Goal: Information Seeking & Learning: Check status

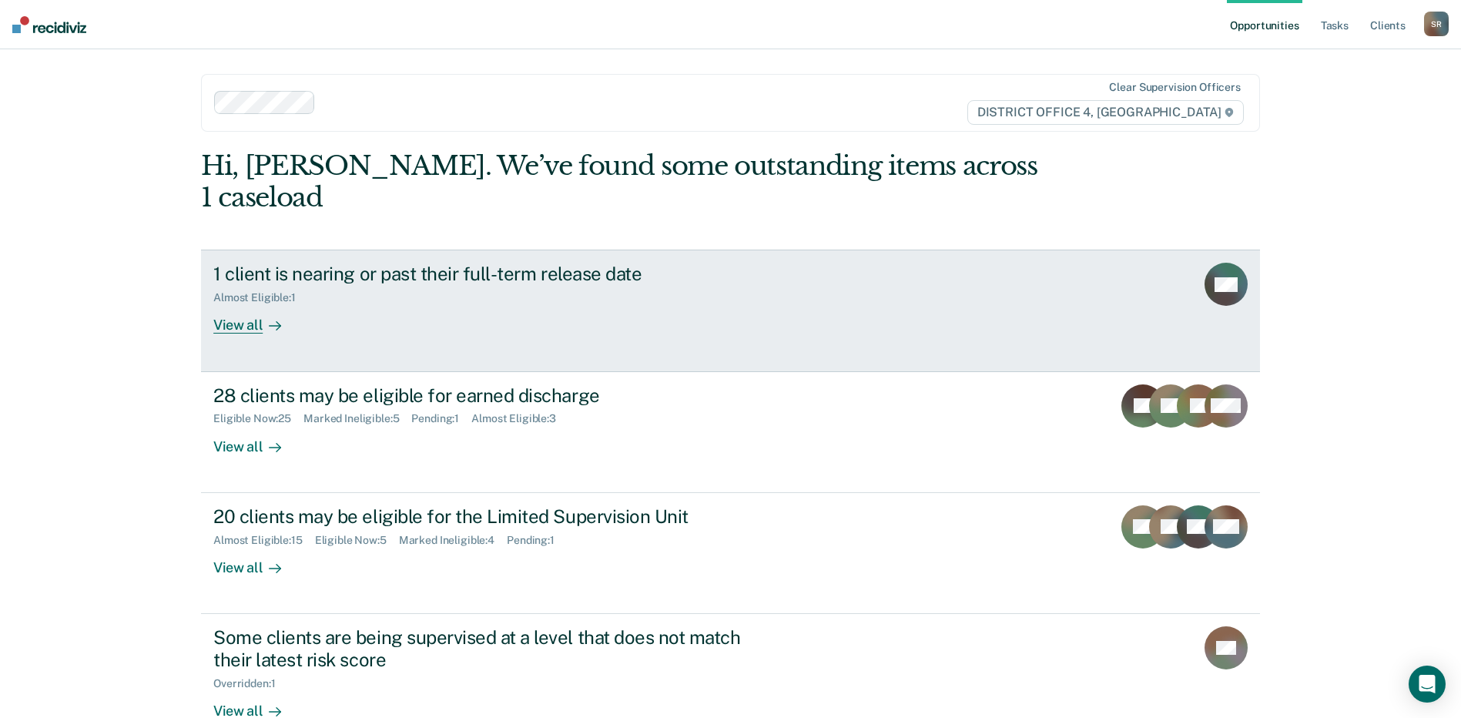
click at [417, 285] on div "Almost Eligible : 1" at bounding box center [483, 294] width 541 height 19
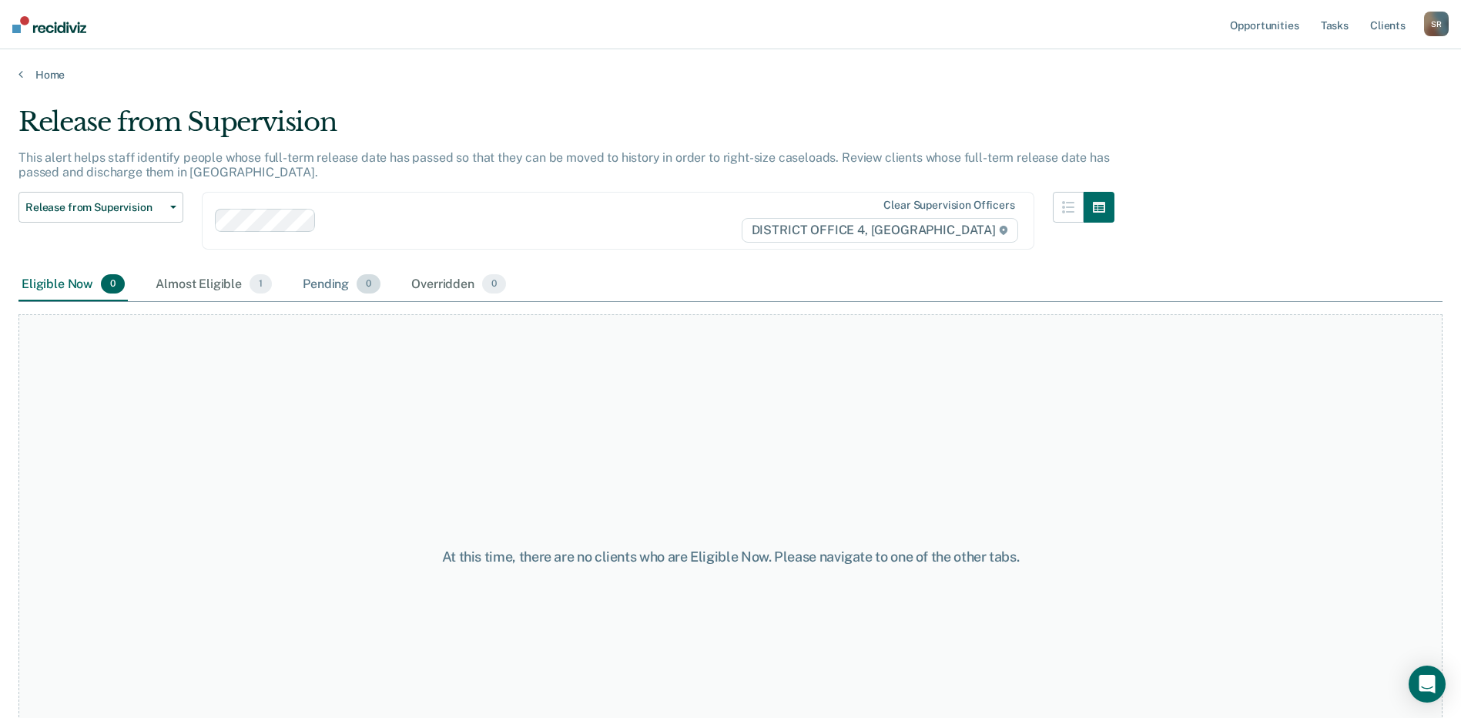
click at [308, 283] on div "Pending 0" at bounding box center [342, 285] width 84 height 34
click at [223, 281] on div "Almost Eligible 1" at bounding box center [214, 285] width 122 height 34
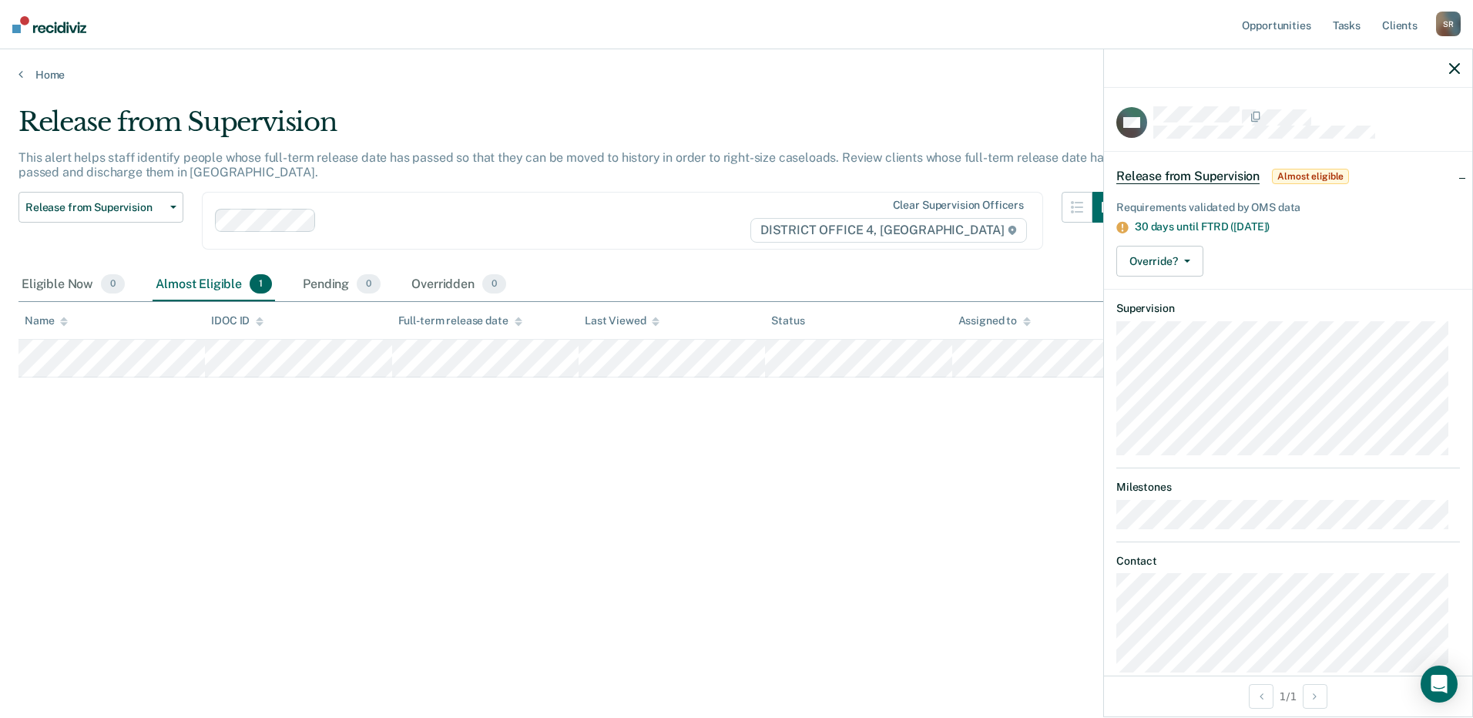
click at [1455, 69] on icon "button" at bounding box center [1454, 68] width 11 height 11
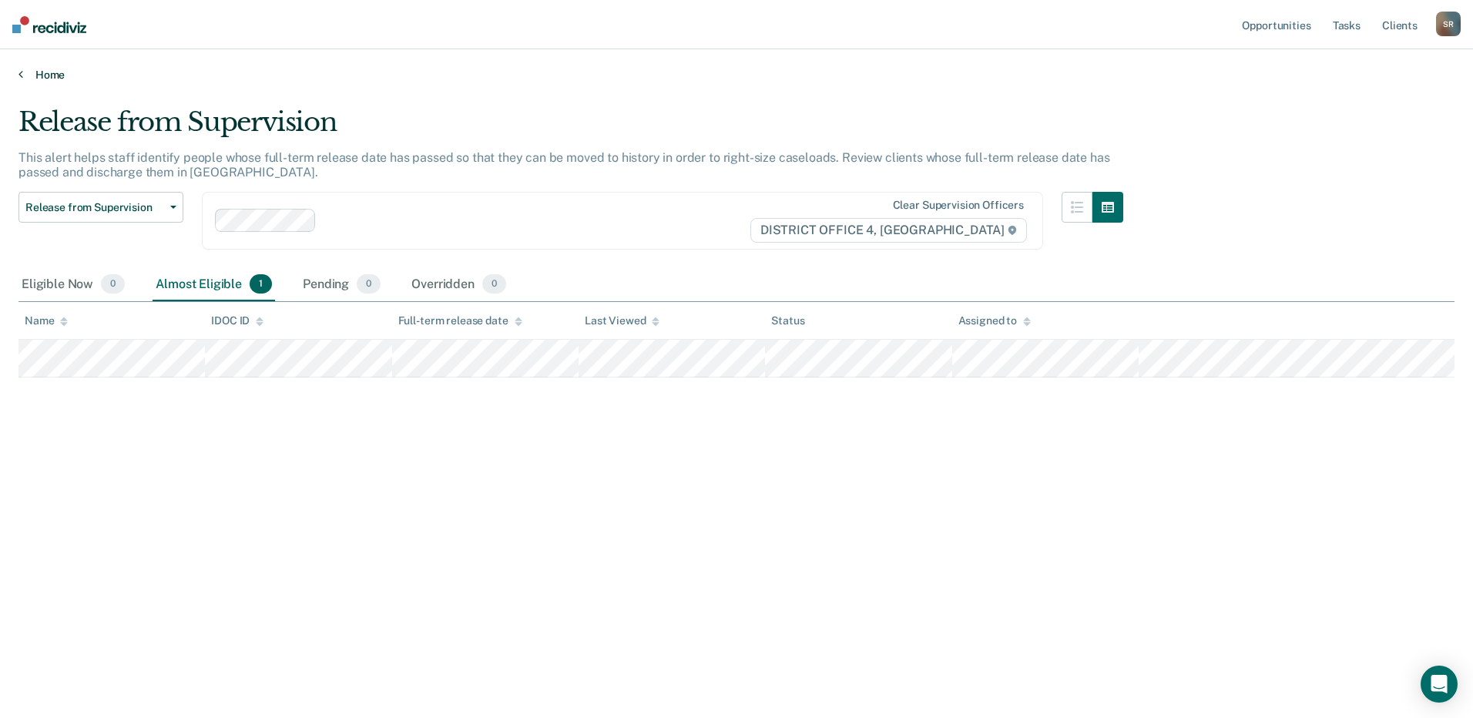
click at [28, 72] on link "Home" at bounding box center [736, 75] width 1436 height 14
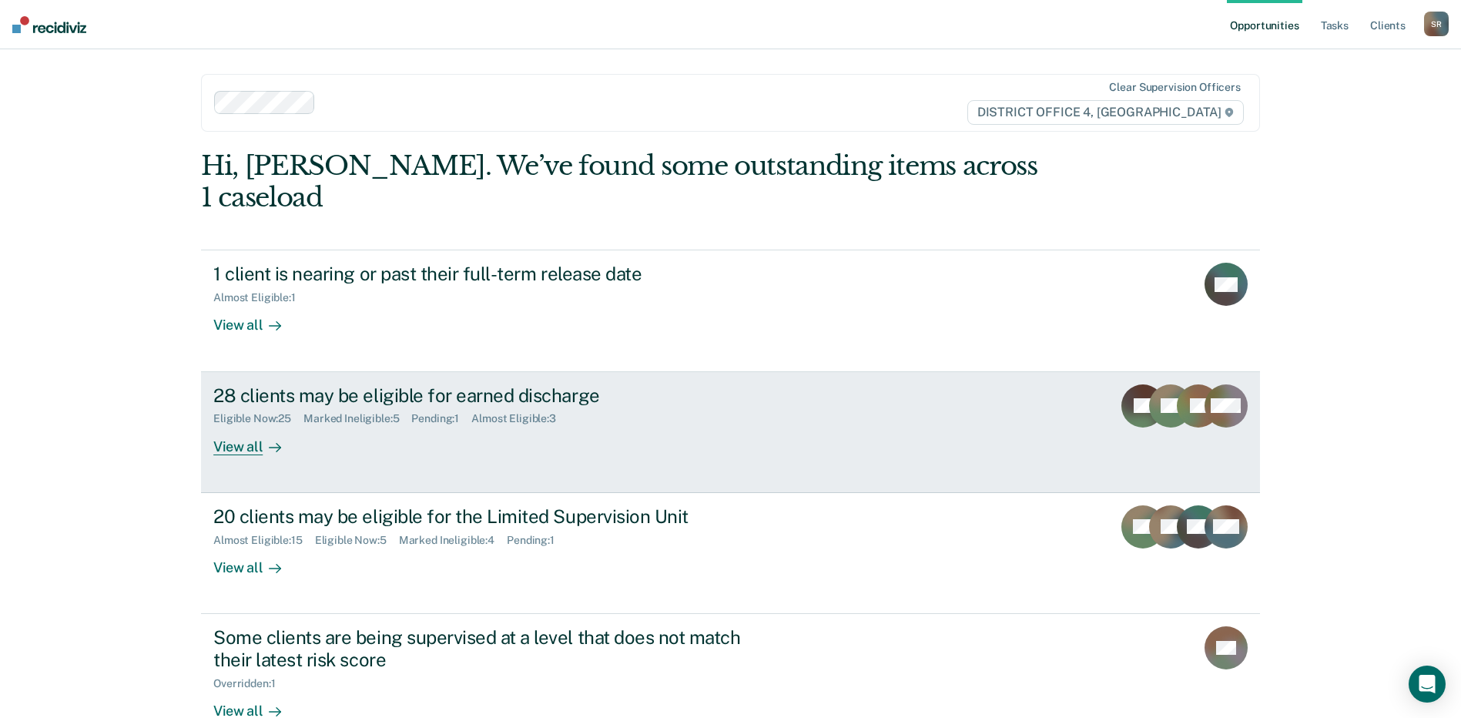
click at [569, 422] on div "28 clients may be eligible for earned discharge Eligible Now : 25 Marked Inelig…" at bounding box center [502, 419] width 578 height 71
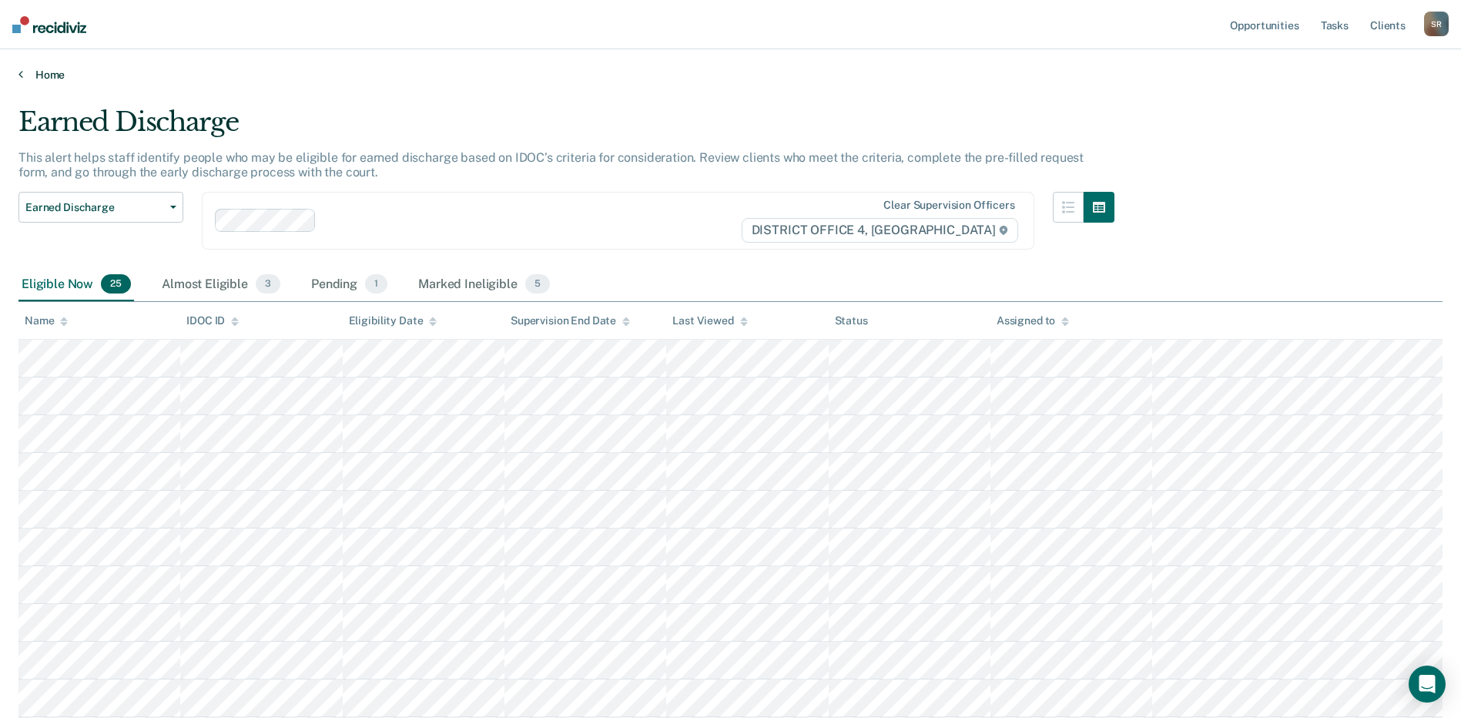
click at [23, 79] on link "Home" at bounding box center [730, 75] width 1424 height 14
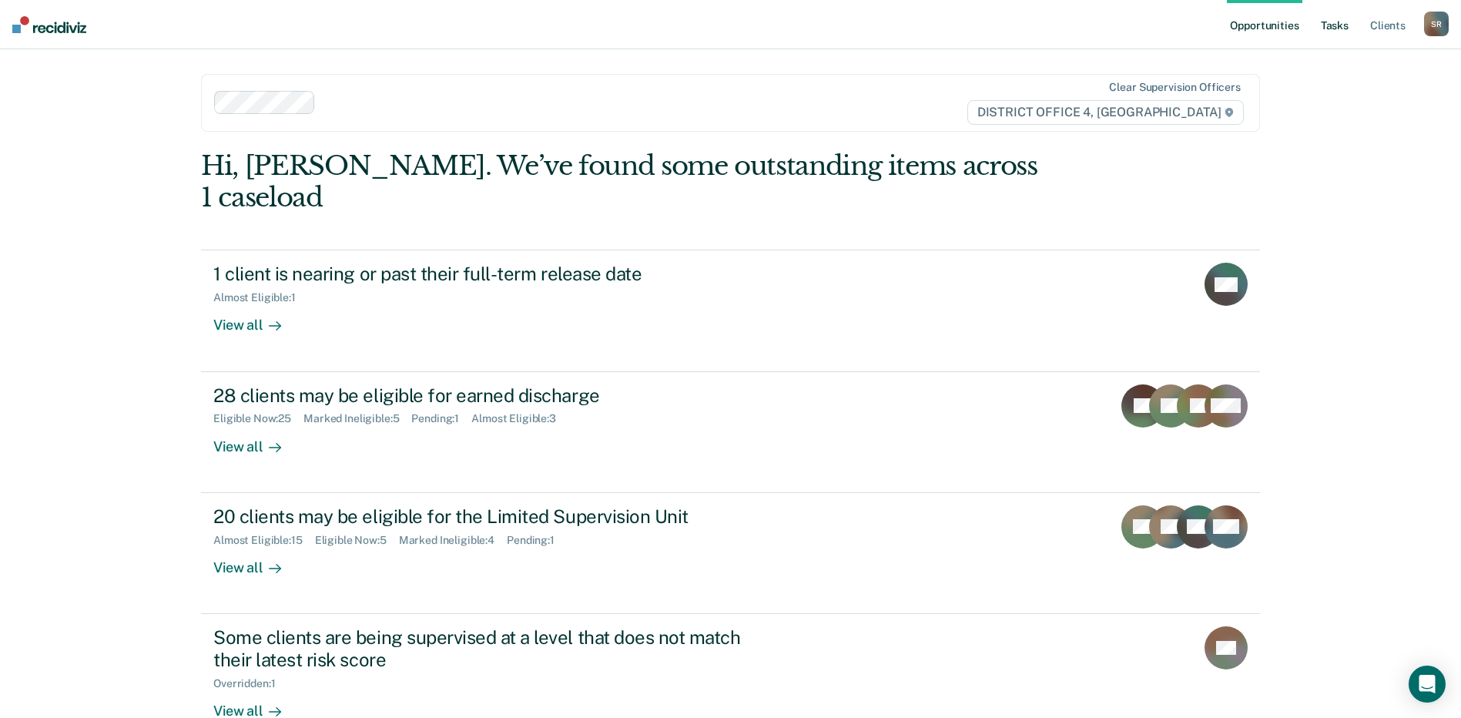
click at [1334, 26] on link "Tasks" at bounding box center [1335, 24] width 34 height 49
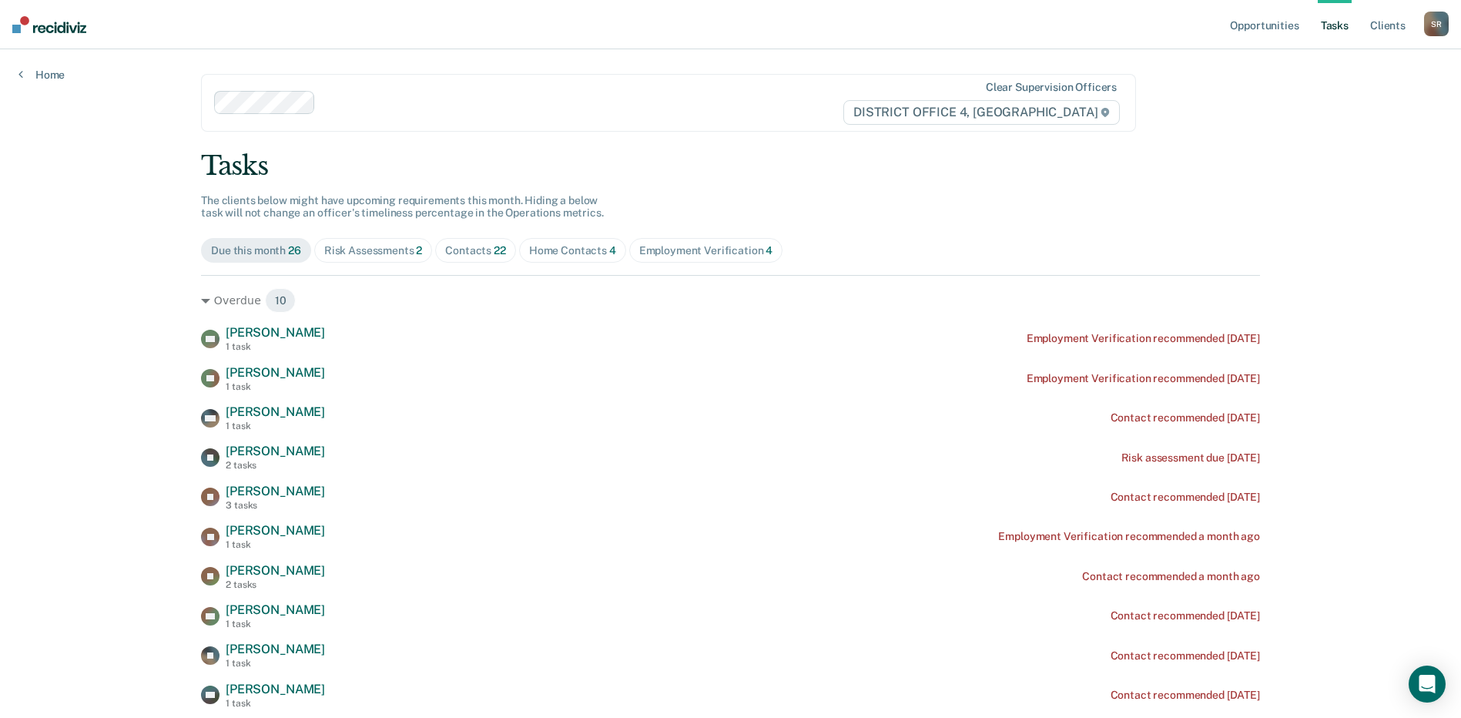
click at [345, 253] on div "Risk Assessments 2" at bounding box center [373, 250] width 99 height 13
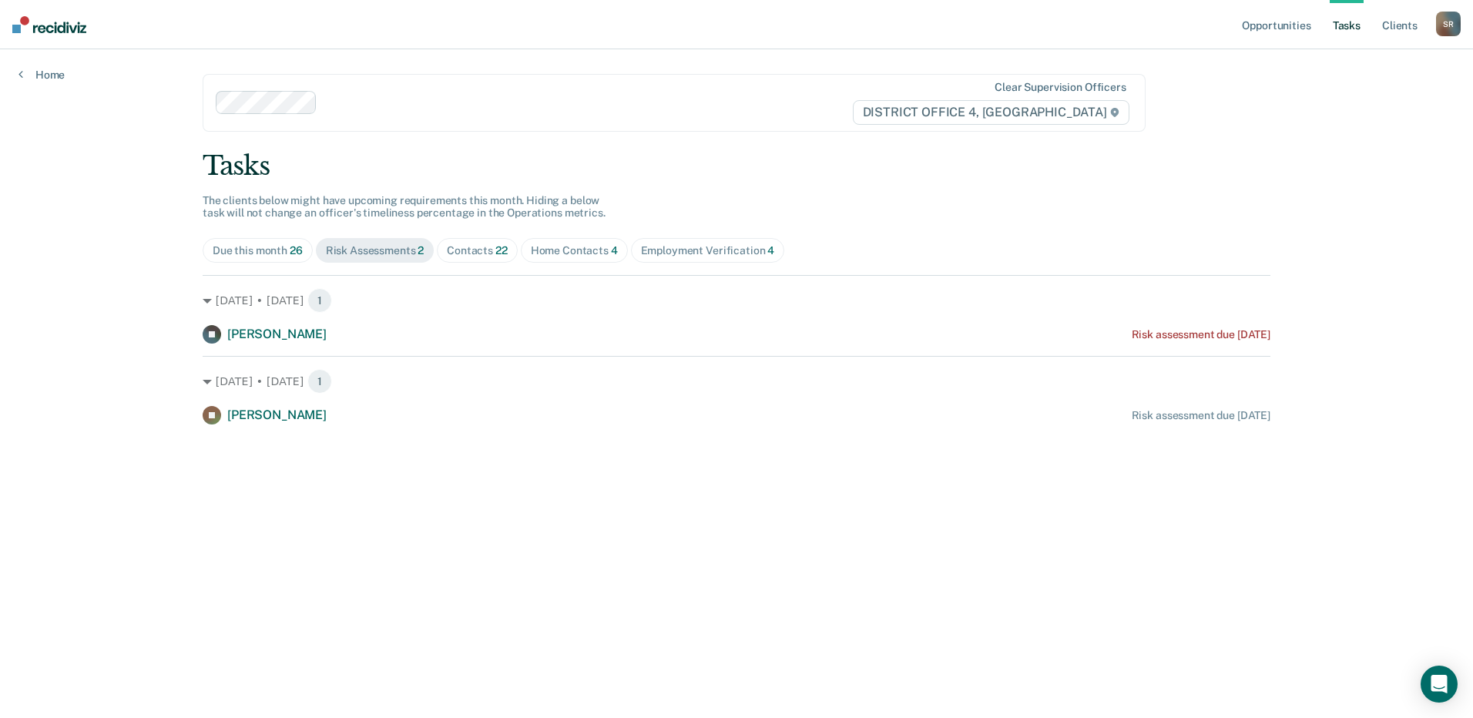
click at [476, 253] on div "Contacts 22" at bounding box center [477, 250] width 61 height 13
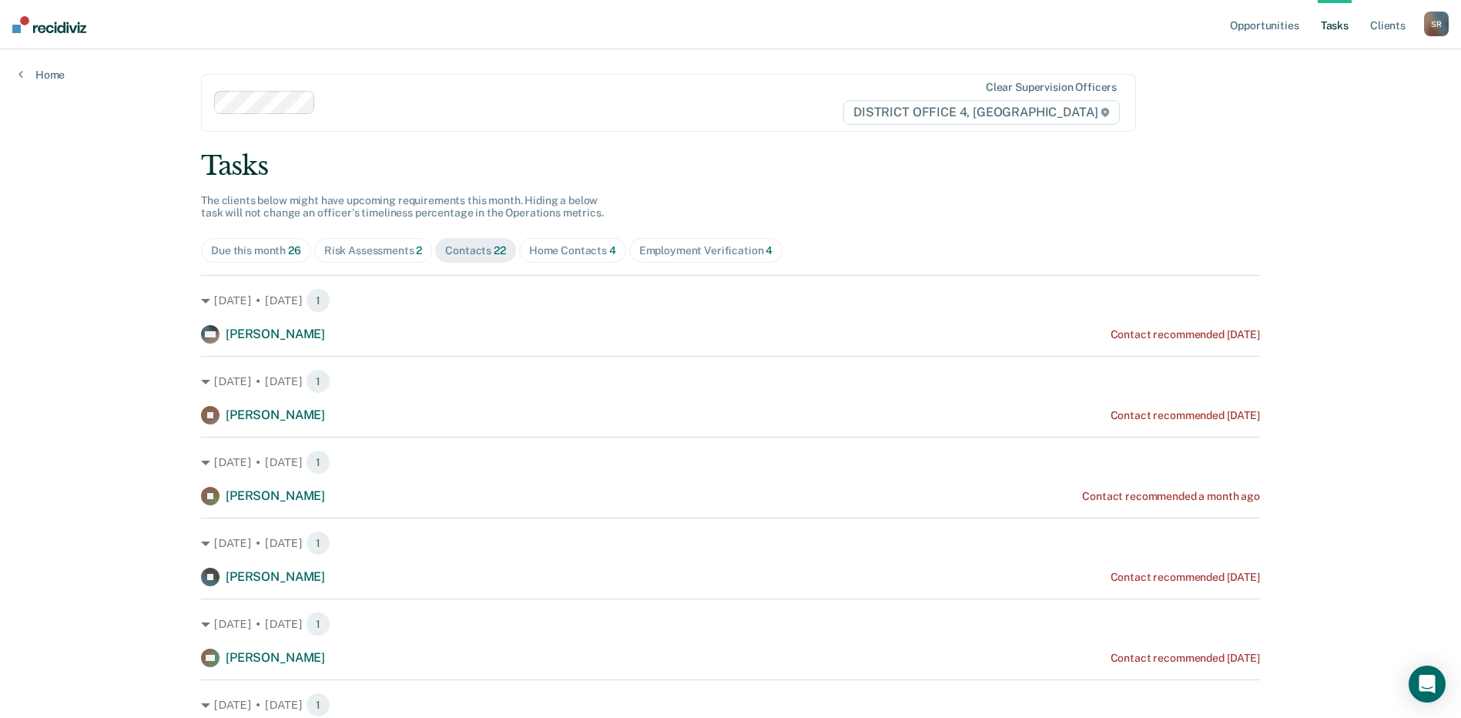
click at [559, 244] on div "Home Contacts 4" at bounding box center [572, 250] width 87 height 13
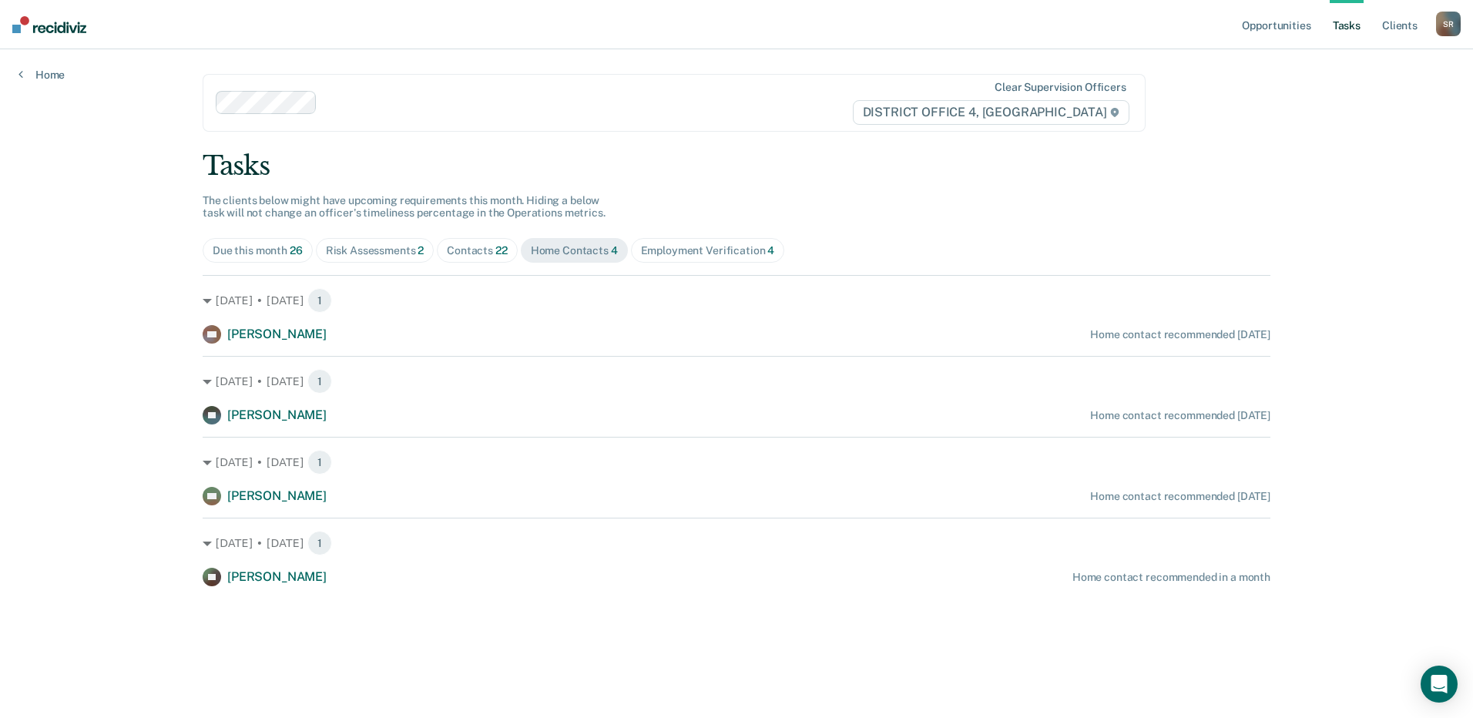
click at [696, 257] on div "Employment Verification 4" at bounding box center [708, 250] width 134 height 13
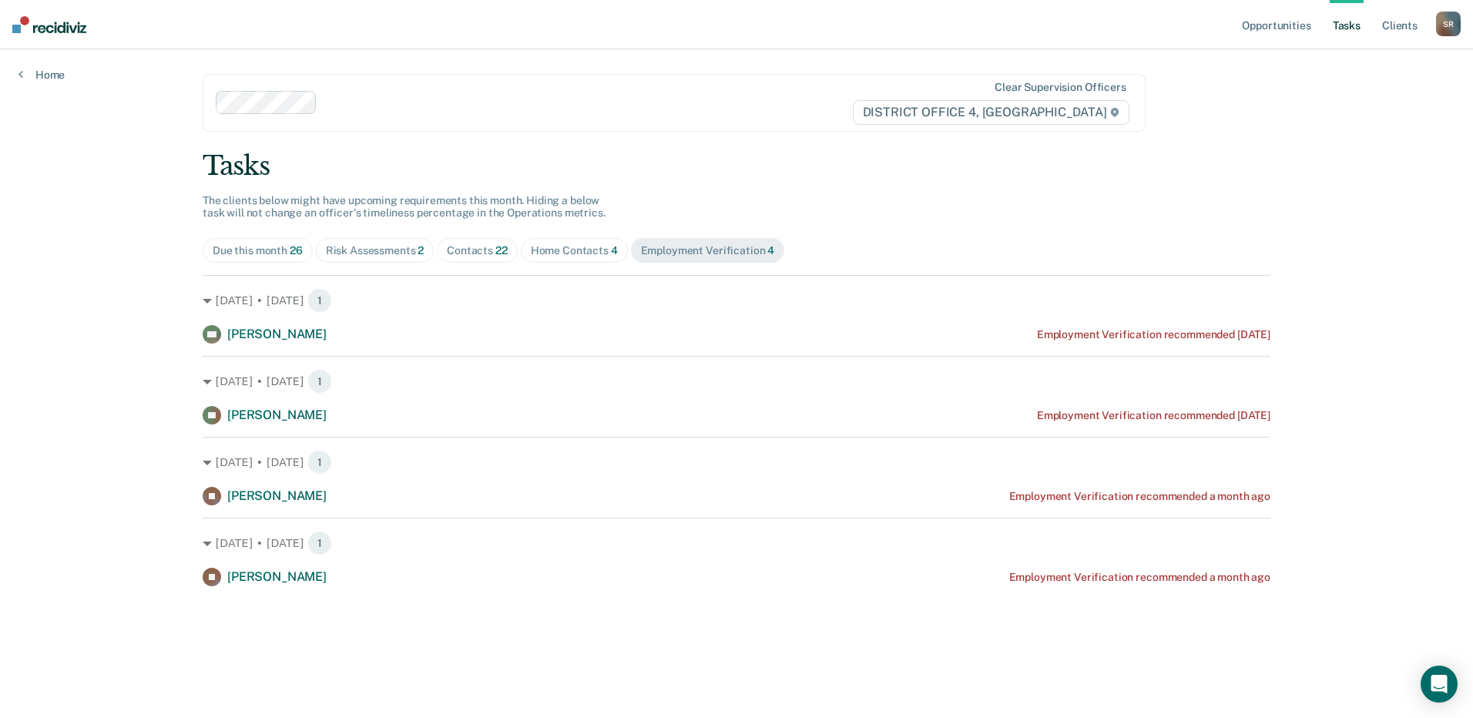
click at [271, 244] on div "Due this month 26" at bounding box center [258, 250] width 90 height 13
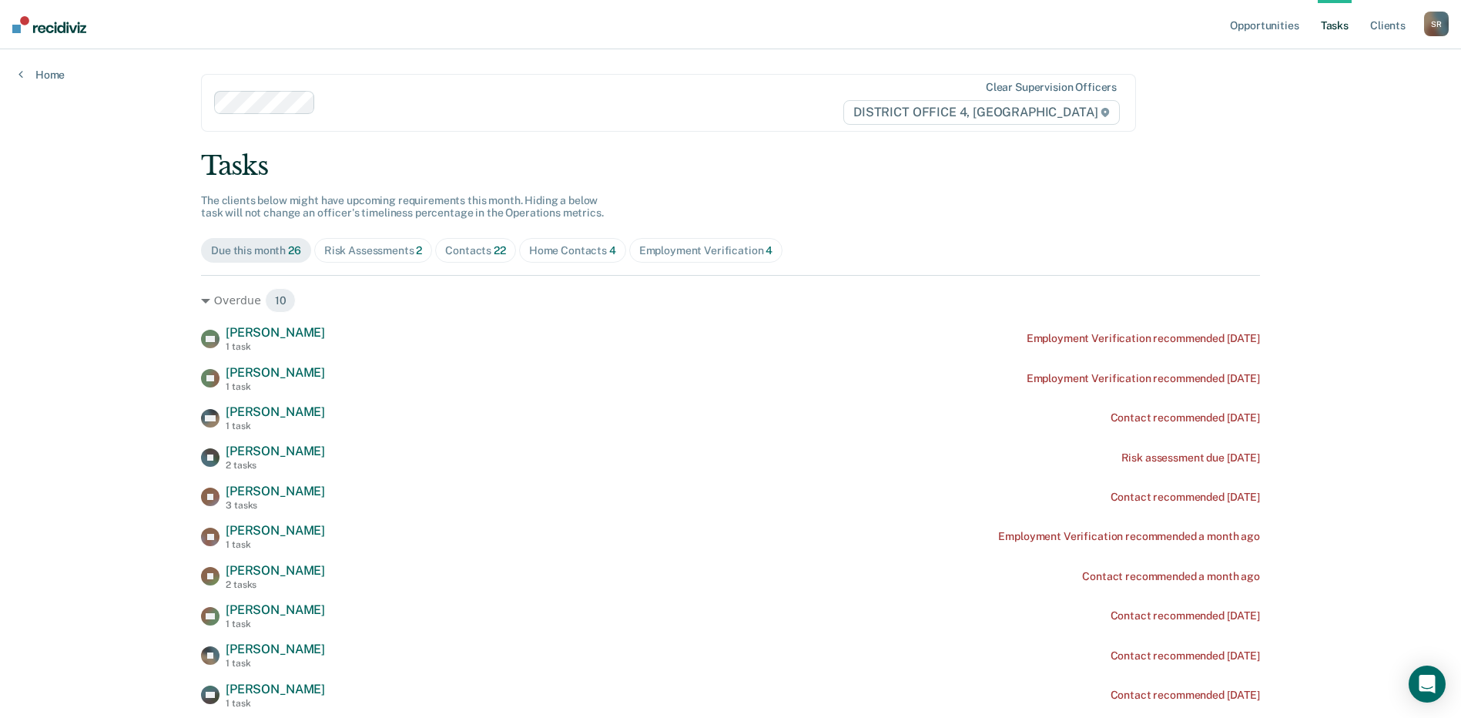
click at [696, 252] on div "Employment Verification 4" at bounding box center [706, 250] width 134 height 13
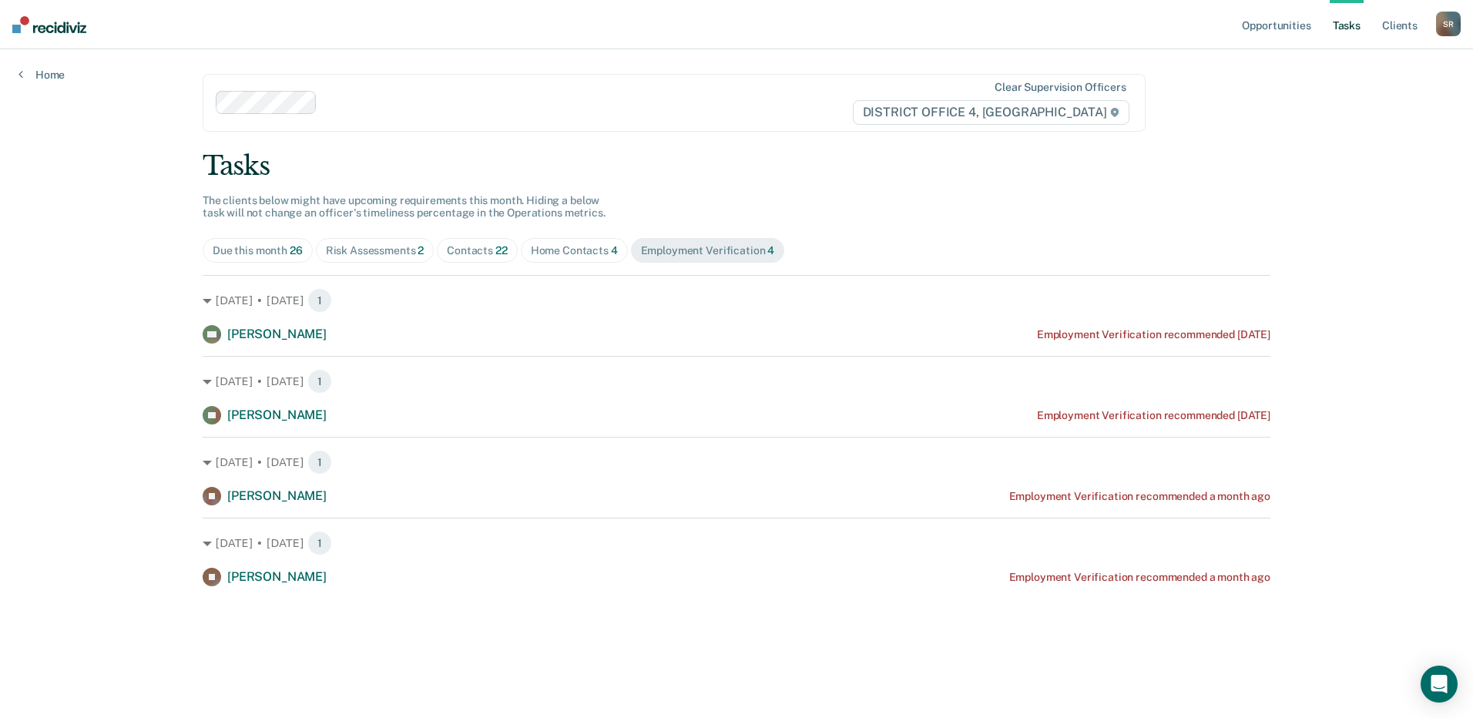
click at [577, 258] on span "Home Contacts 4" at bounding box center [574, 250] width 107 height 25
